Goal: Transaction & Acquisition: Purchase product/service

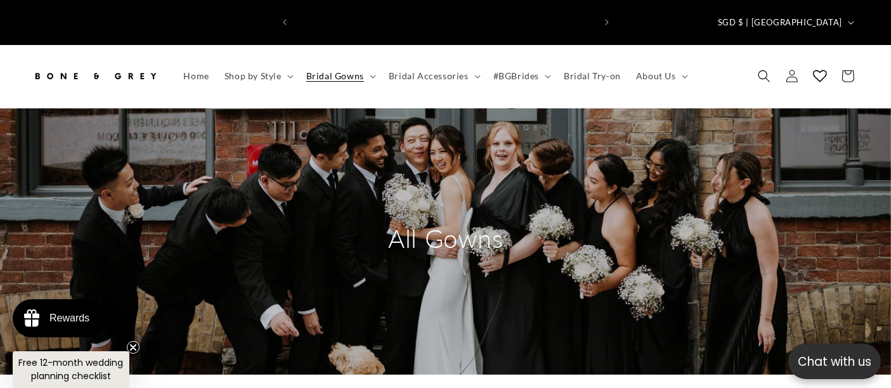
scroll to position [0, 299]
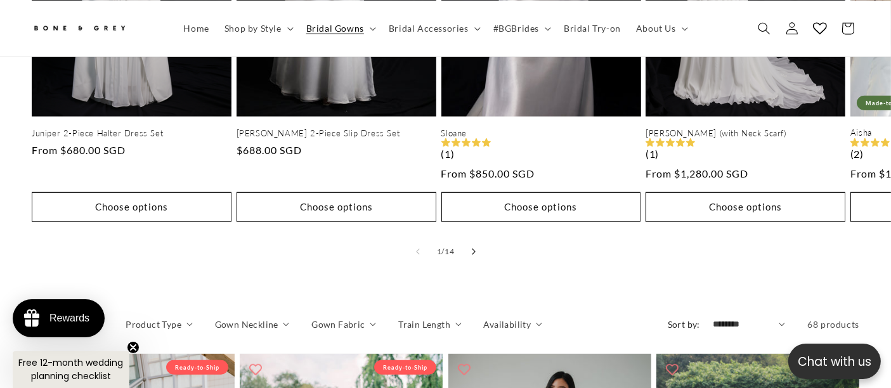
click at [477, 238] on button "Slide right" at bounding box center [474, 252] width 28 height 28
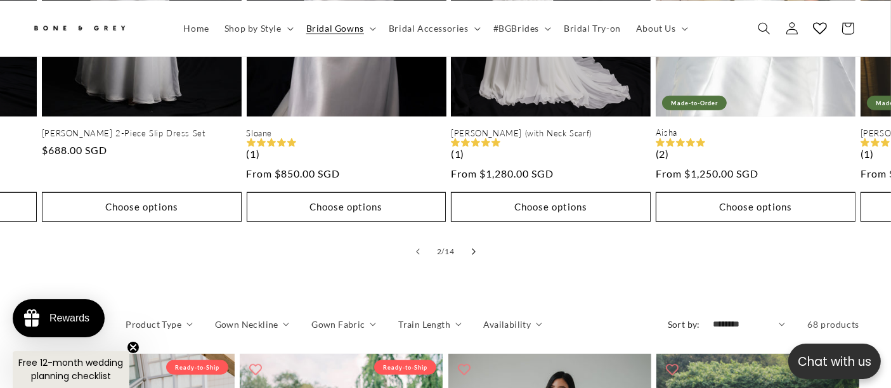
scroll to position [0, 204]
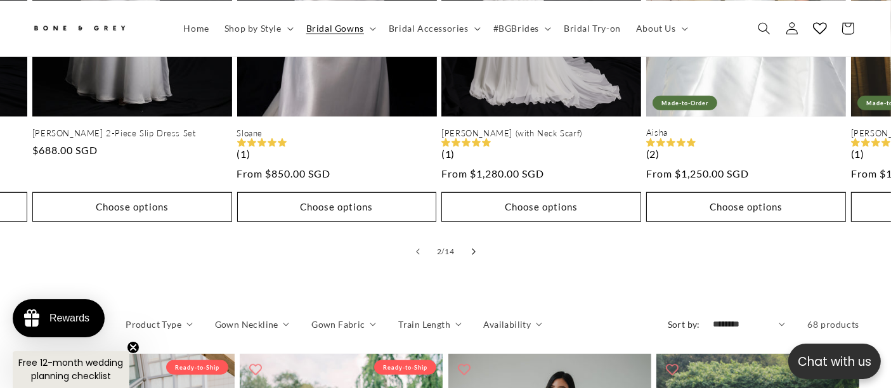
click at [475, 248] on icon "Slide right" at bounding box center [473, 251] width 4 height 7
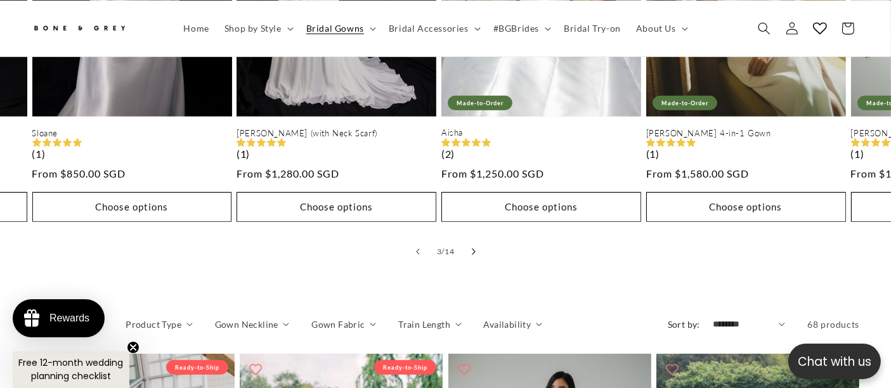
click at [475, 248] on icon "Slide right" at bounding box center [473, 251] width 4 height 7
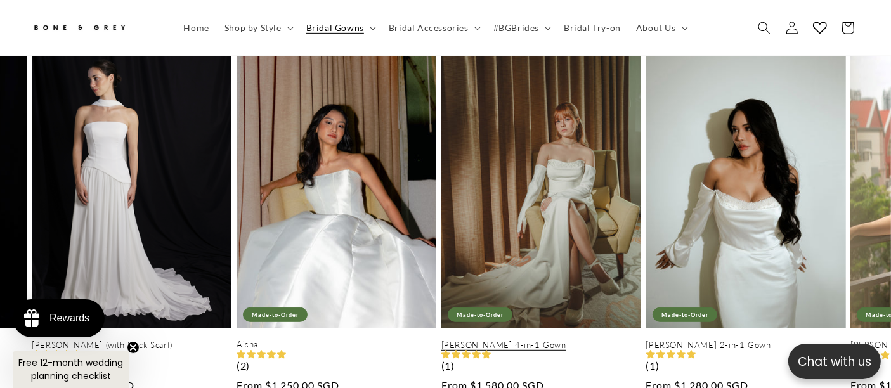
scroll to position [0, 299]
click at [572, 340] on link "[PERSON_NAME] 4-in-1 Gown" at bounding box center [542, 345] width 200 height 11
